Goal: Information Seeking & Learning: Learn about a topic

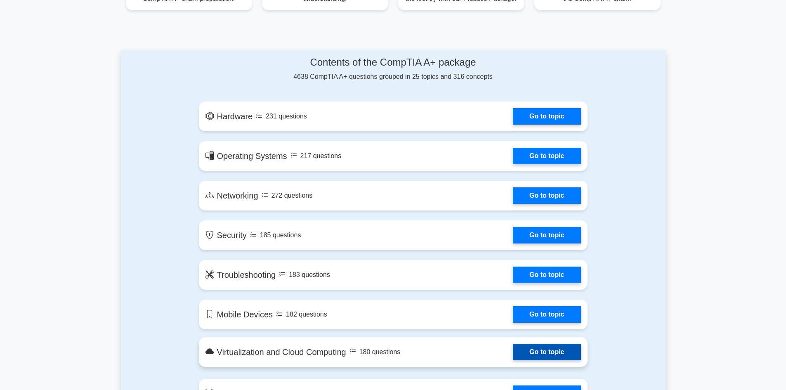
scroll to position [371, 0]
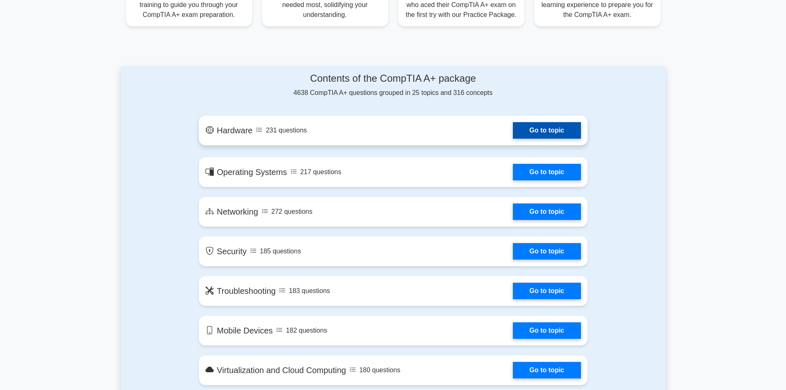
drag, startPoint x: 544, startPoint y: 130, endPoint x: 540, endPoint y: 132, distance: 4.6
click at [544, 131] on link "Go to topic" at bounding box center [547, 130] width 68 height 17
drag, startPoint x: 193, startPoint y: 89, endPoint x: 139, endPoint y: 109, distance: 58.3
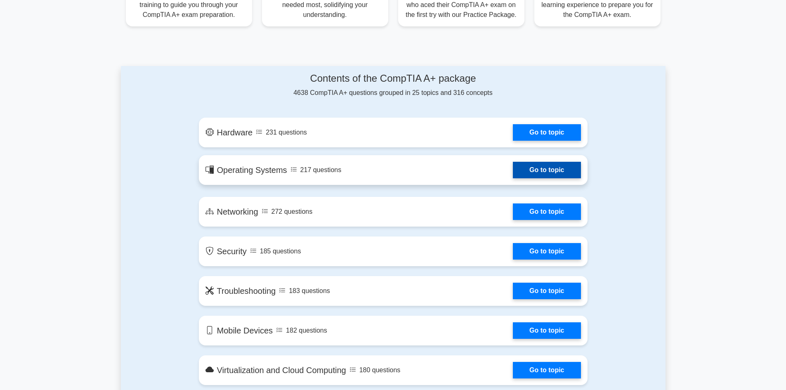
click at [563, 162] on link "Go to topic" at bounding box center [547, 170] width 68 height 17
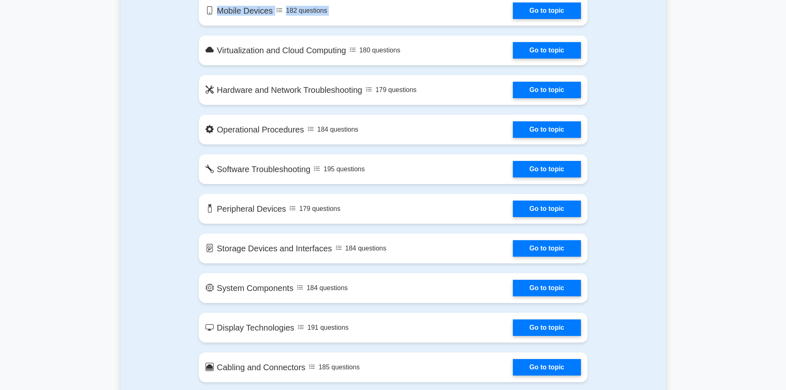
scroll to position [638, 0]
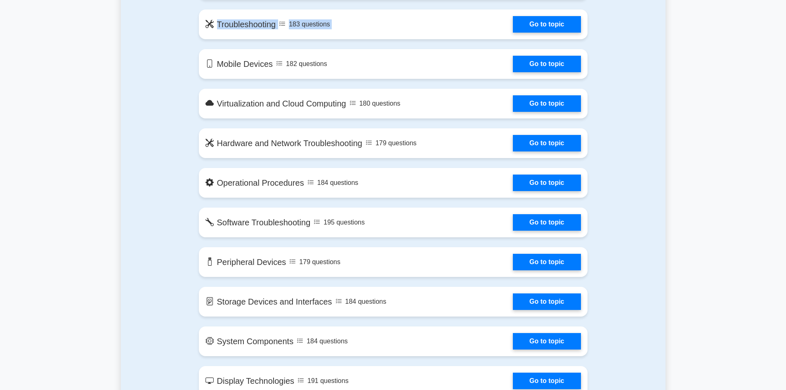
drag, startPoint x: 144, startPoint y: 30, endPoint x: 426, endPoint y: -9, distance: 284.6
click at [151, 154] on div "Contents of the CompTIA A+ package 4638 CompTIA A+ questions grouped in 25 topi…" at bounding box center [393, 323] width 545 height 1049
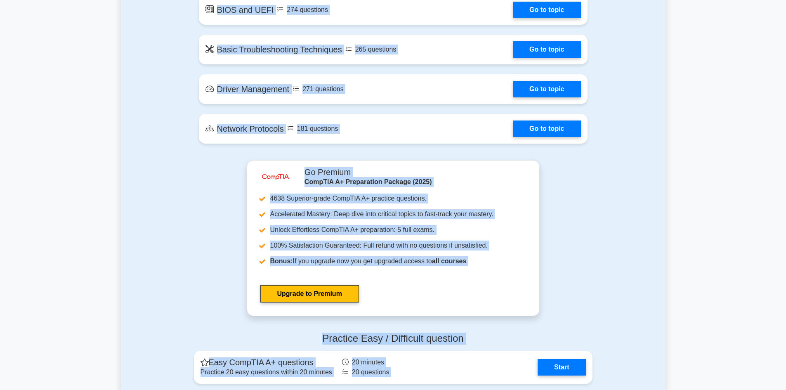
scroll to position [1364, 0]
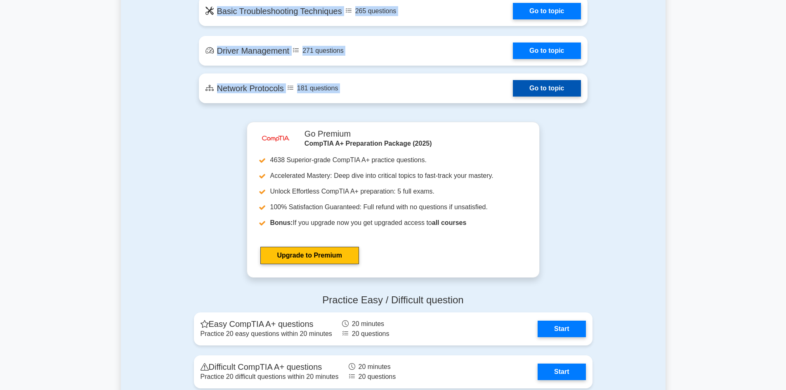
drag, startPoint x: 262, startPoint y: 58, endPoint x: 579, endPoint y: 104, distance: 320.6
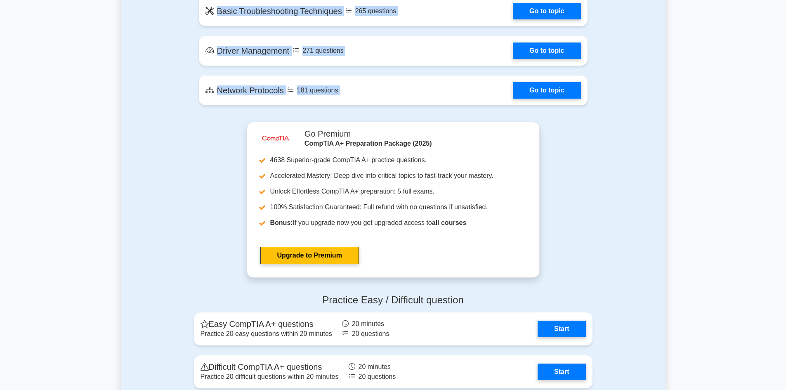
copy section "Contents of the CompTIA A+ package 4638 CompTIA A+ questions grouped in 25 topi…"
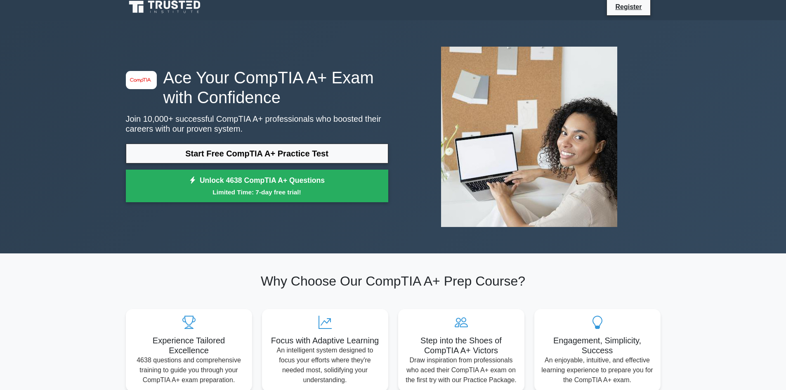
scroll to position [0, 0]
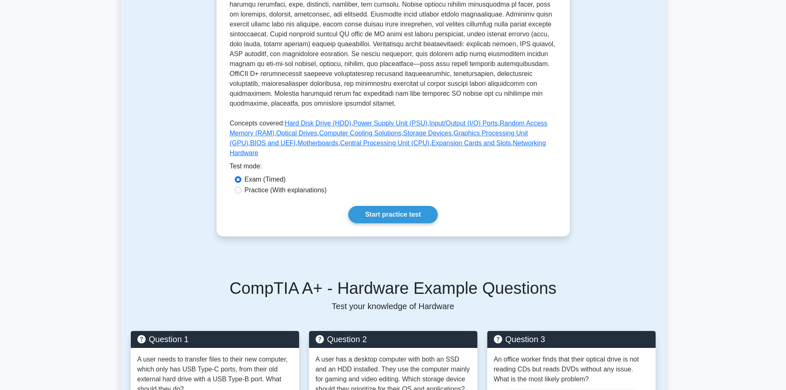
scroll to position [289, 0]
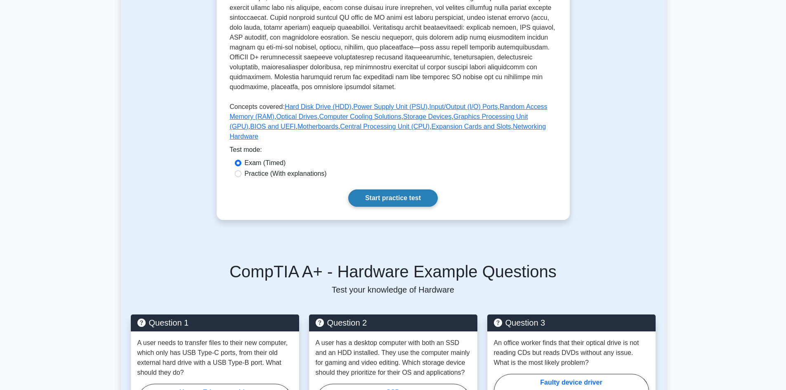
click at [406, 196] on link "Start practice test" at bounding box center [393, 197] width 90 height 17
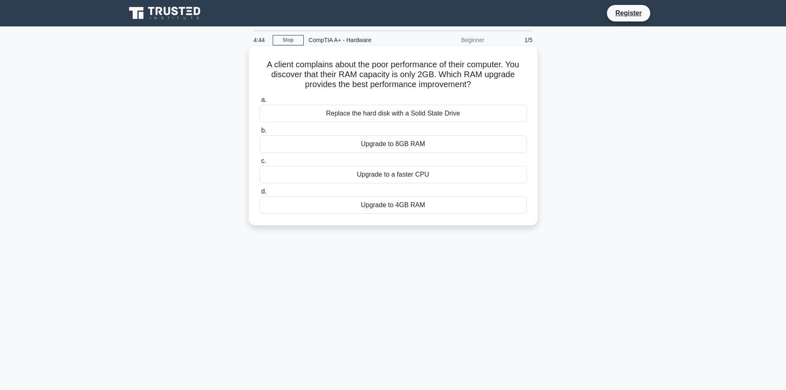
click at [419, 142] on div "Upgrade to 8GB RAM" at bounding box center [393, 143] width 267 height 17
click at [260, 133] on input "b. Upgrade to 8GB RAM" at bounding box center [260, 130] width 0 height 5
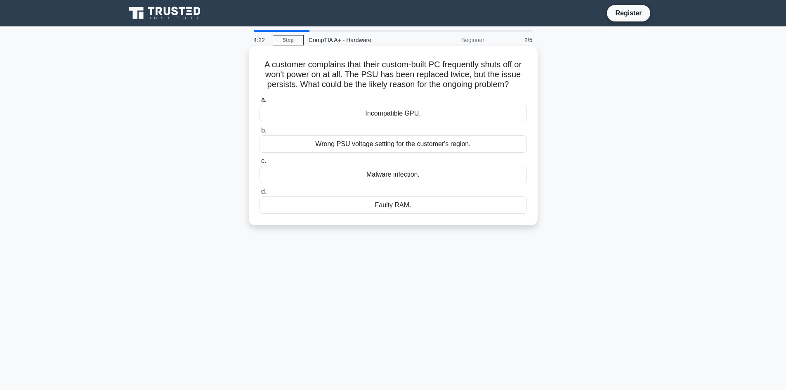
click at [385, 147] on div "Wrong PSU voltage setting for the customer's region." at bounding box center [393, 143] width 267 height 17
click at [260, 133] on input "b. Wrong PSU voltage setting for the customer's region." at bounding box center [260, 130] width 0 height 5
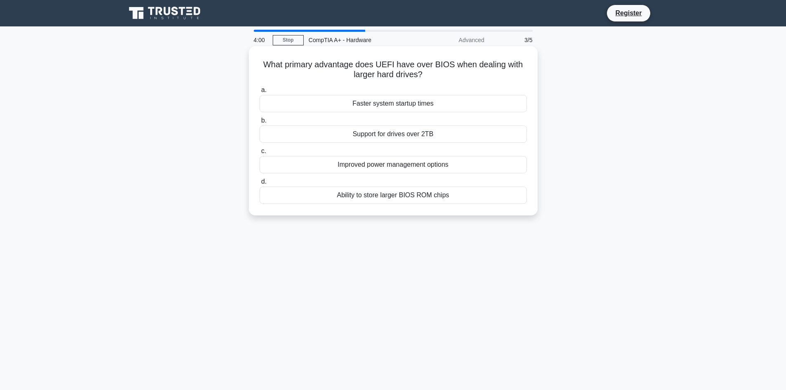
click at [394, 194] on div "Ability to store larger BIOS ROM chips" at bounding box center [393, 195] width 267 height 17
click at [260, 184] on input "d. Ability to store larger BIOS ROM chips" at bounding box center [260, 181] width 0 height 5
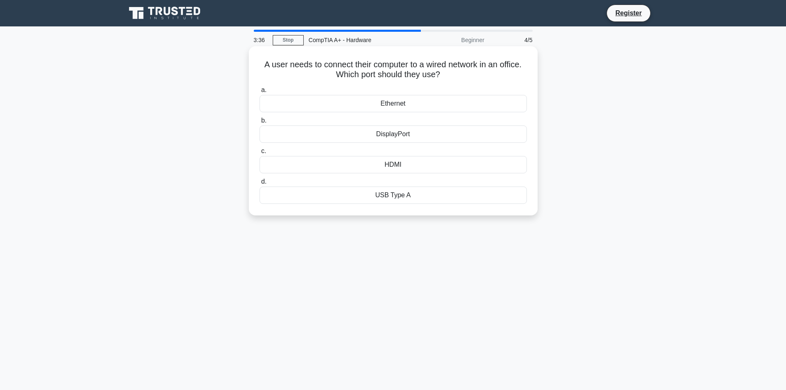
click at [392, 108] on div "Ethernet" at bounding box center [393, 103] width 267 height 17
click at [260, 93] on input "a. Ethernet" at bounding box center [260, 89] width 0 height 5
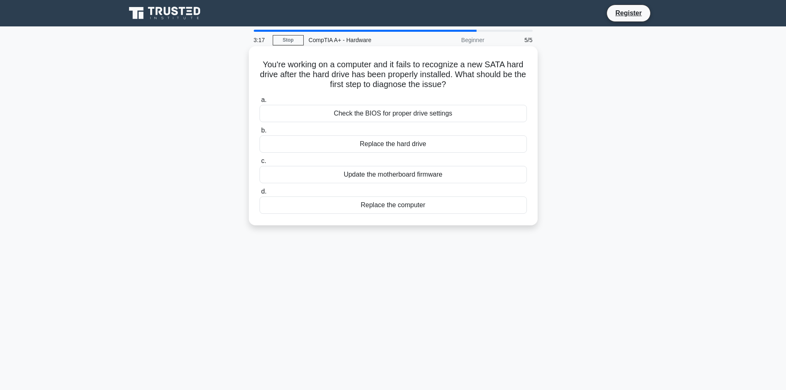
click at [400, 177] on div "Update the motherboard firmware" at bounding box center [393, 174] width 267 height 17
click at [260, 164] on input "c. Update the motherboard firmware" at bounding box center [260, 160] width 0 height 5
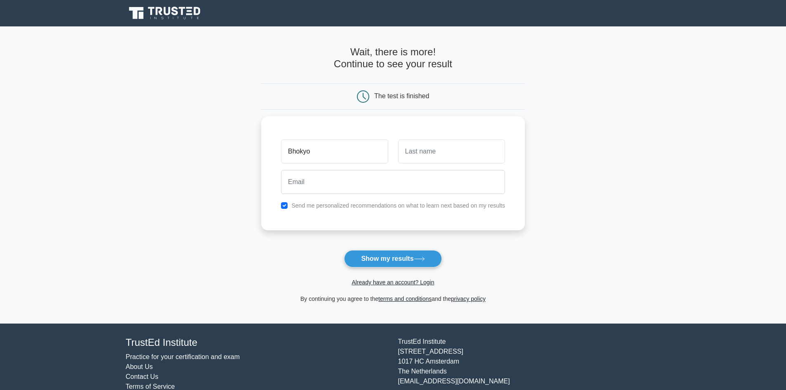
type input "Bhokyo"
type input "Mahonenwa"
drag, startPoint x: 411, startPoint y: 190, endPoint x: 416, endPoint y: 186, distance: 5.8
click at [416, 186] on div at bounding box center [393, 180] width 234 height 31
click at [364, 191] on input "email" at bounding box center [393, 180] width 224 height 24
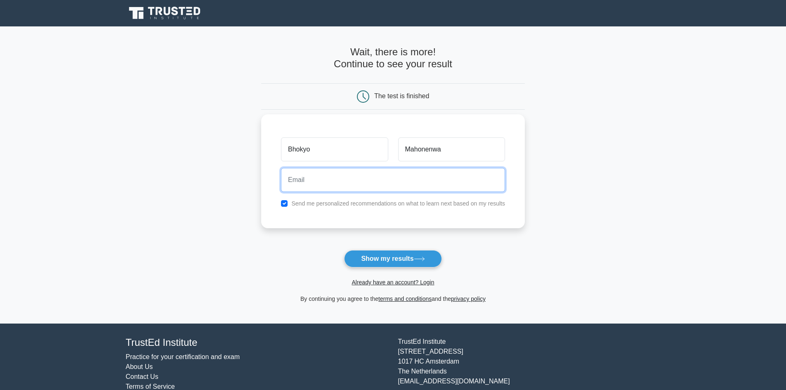
click at [340, 185] on input "email" at bounding box center [393, 180] width 224 height 24
type input "[EMAIL_ADDRESS][DOMAIN_NAME]"
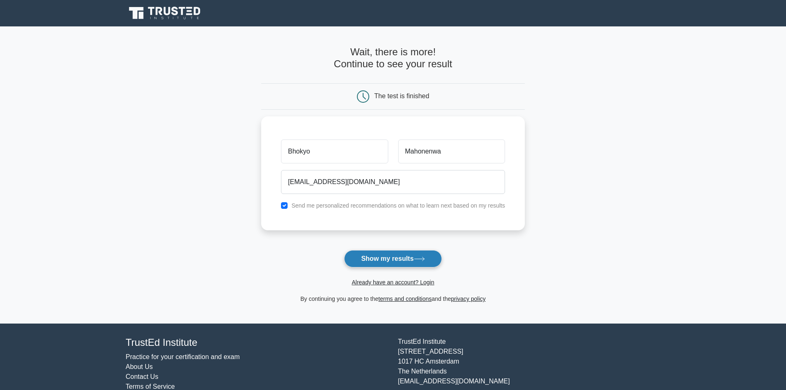
click at [385, 259] on button "Show my results" at bounding box center [392, 258] width 97 height 17
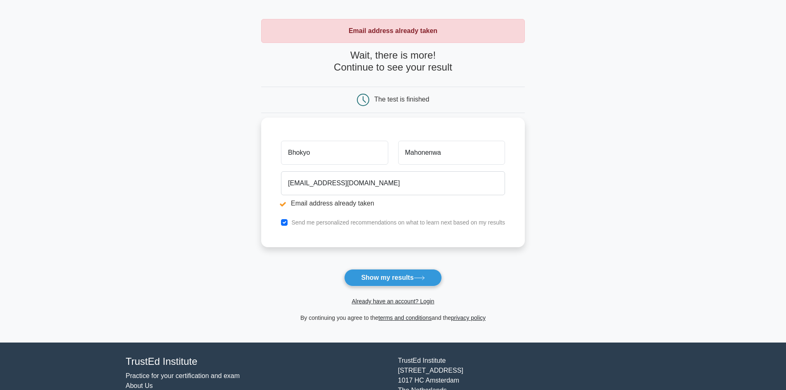
scroll to position [71, 0]
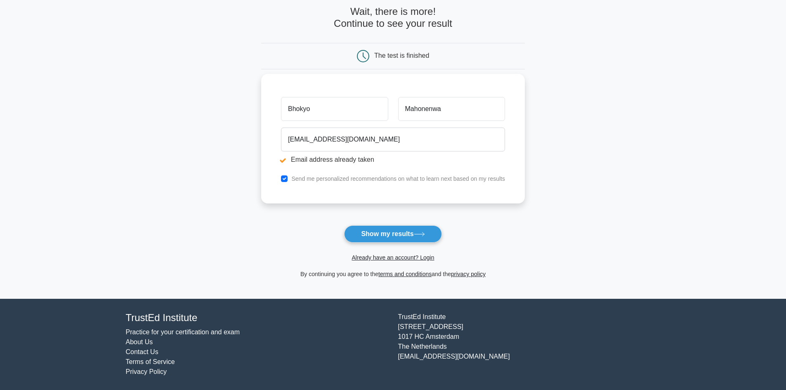
click at [290, 177] on div "Send me personalized recommendations on what to learn next based on my results" at bounding box center [393, 179] width 234 height 10
click at [285, 180] on input "checkbox" at bounding box center [284, 178] width 7 height 7
checkbox input "false"
click at [383, 232] on button "Show my results" at bounding box center [392, 233] width 97 height 17
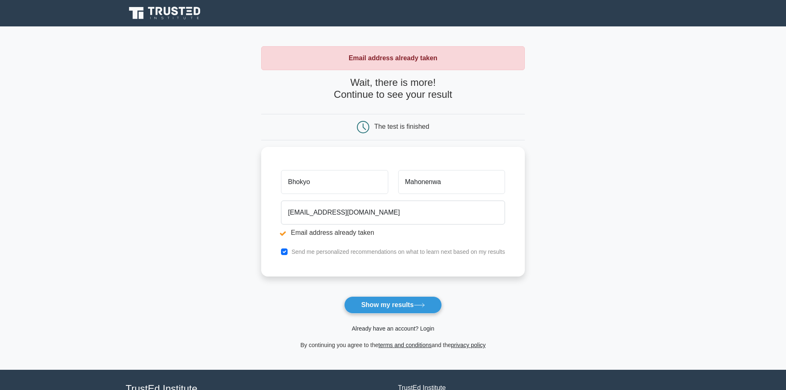
click at [401, 329] on link "Already have an account? Login" at bounding box center [393, 328] width 83 height 7
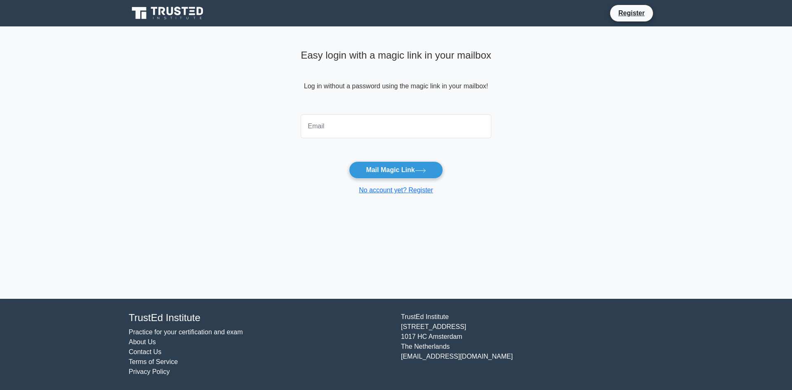
click at [377, 131] on input "email" at bounding box center [396, 126] width 191 height 24
type input "[EMAIL_ADDRESS][DOMAIN_NAME]"
click at [393, 174] on button "Mail Magic Link" at bounding box center [396, 169] width 94 height 17
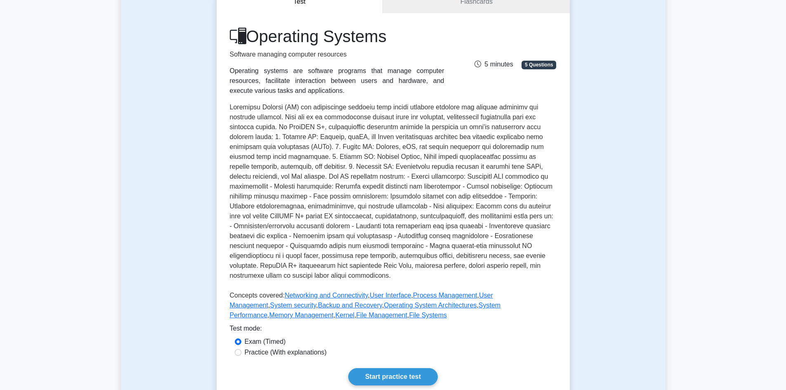
scroll to position [165, 0]
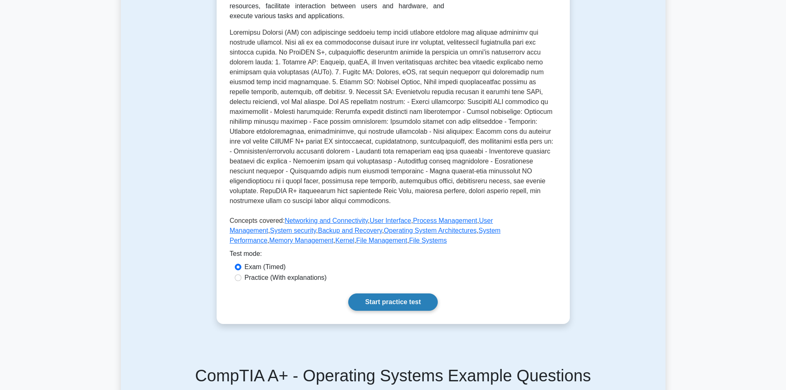
click at [386, 301] on link "Start practice test" at bounding box center [393, 301] width 90 height 17
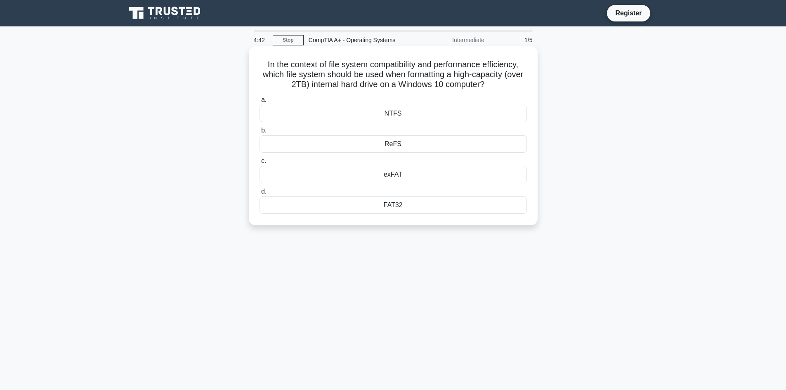
click at [395, 115] on div "NTFS" at bounding box center [393, 113] width 267 height 17
click at [260, 103] on input "a. NTFS" at bounding box center [260, 99] width 0 height 5
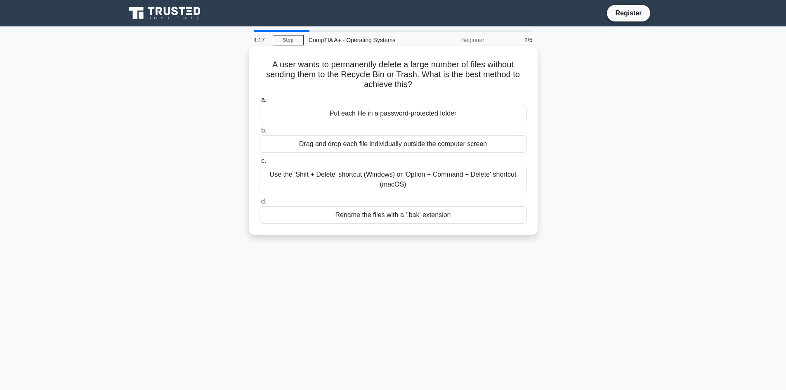
click at [408, 215] on div "Rename the files with a '.bak' extension" at bounding box center [393, 214] width 267 height 17
click at [260, 204] on input "d. Rename the files with a '.bak' extension" at bounding box center [260, 201] width 0 height 5
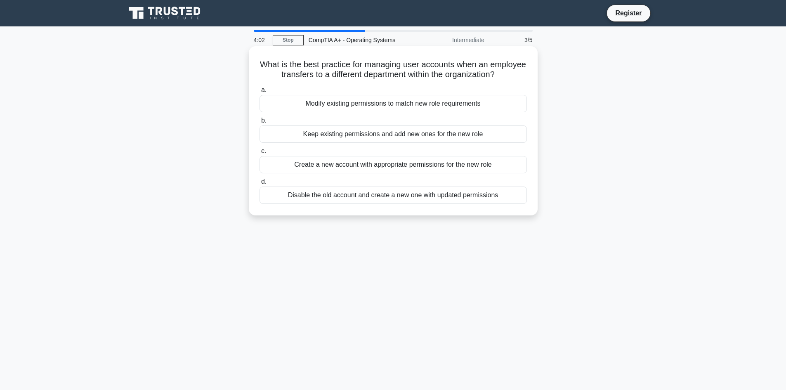
click at [389, 112] on div "Modify existing permissions to match new role requirements" at bounding box center [393, 103] width 267 height 17
click at [260, 93] on input "a. Modify existing permissions to match new role requirements" at bounding box center [260, 89] width 0 height 5
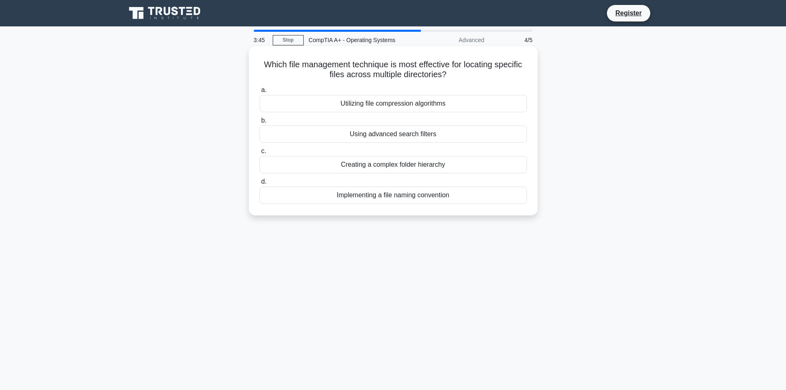
click at [411, 196] on div "Implementing a file naming convention" at bounding box center [393, 195] width 267 height 17
click at [260, 184] on input "d. Implementing a file naming convention" at bounding box center [260, 181] width 0 height 5
click at [408, 167] on div "Automatic defragmentation capability" at bounding box center [393, 164] width 267 height 17
click at [260, 154] on input "c. Automatic defragmentation capability" at bounding box center [260, 151] width 0 height 5
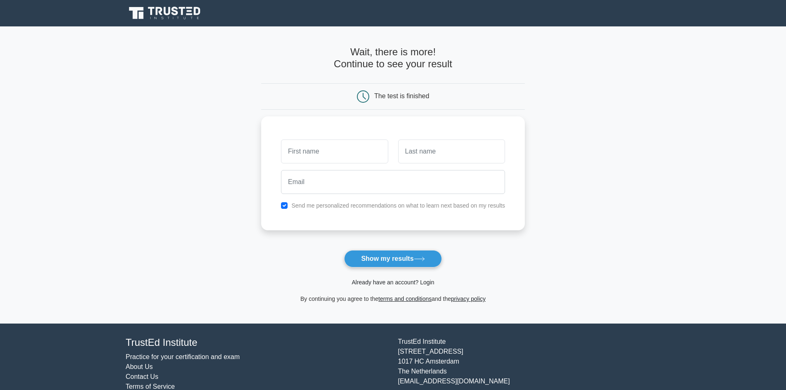
click at [422, 283] on link "Already have an account? Login" at bounding box center [393, 282] width 83 height 7
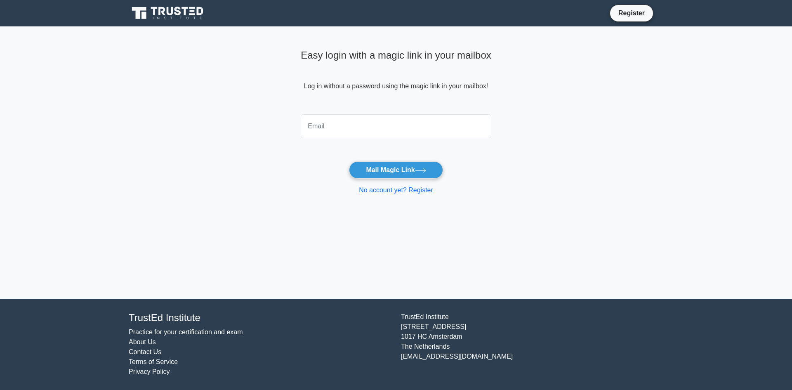
drag, startPoint x: 352, startPoint y: 114, endPoint x: 353, endPoint y: 131, distance: 16.9
click at [352, 119] on div at bounding box center [396, 126] width 201 height 31
click at [355, 125] on input "email" at bounding box center [396, 126] width 191 height 24
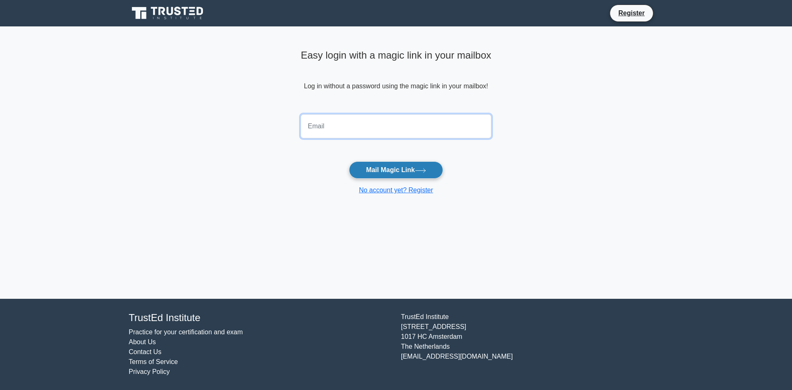
type input "bhokyomahonenwa30@gmail.com"
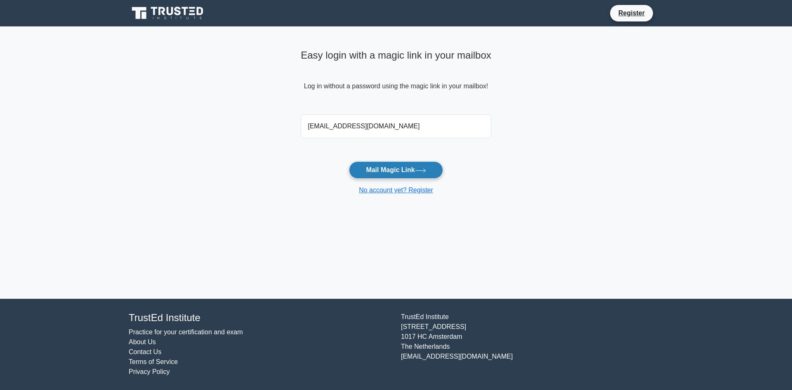
click at [390, 167] on button "Mail Magic Link" at bounding box center [396, 169] width 94 height 17
